Goal: Find specific page/section

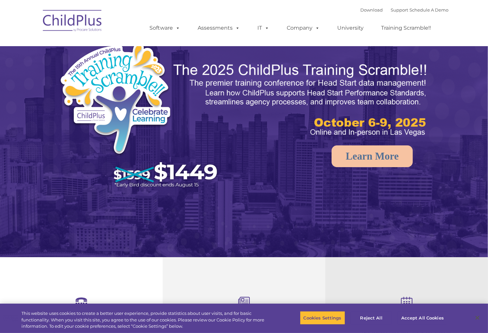
select select "MEDIUM"
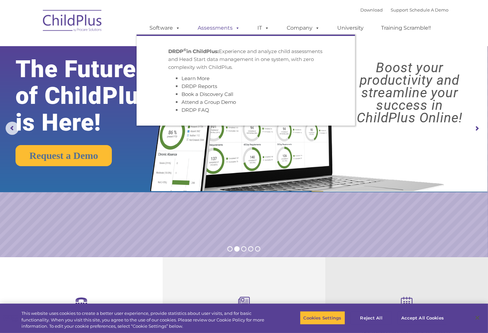
click at [219, 26] on link "Assessments" at bounding box center [218, 27] width 55 height 13
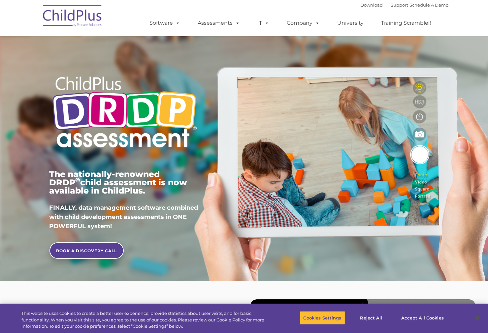
type input ""
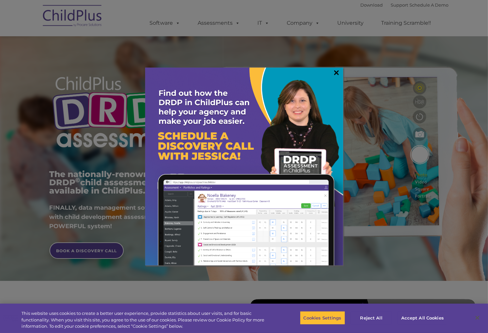
click at [334, 69] on link "×" at bounding box center [337, 72] width 8 height 7
